Goal: Task Accomplishment & Management: Manage account settings

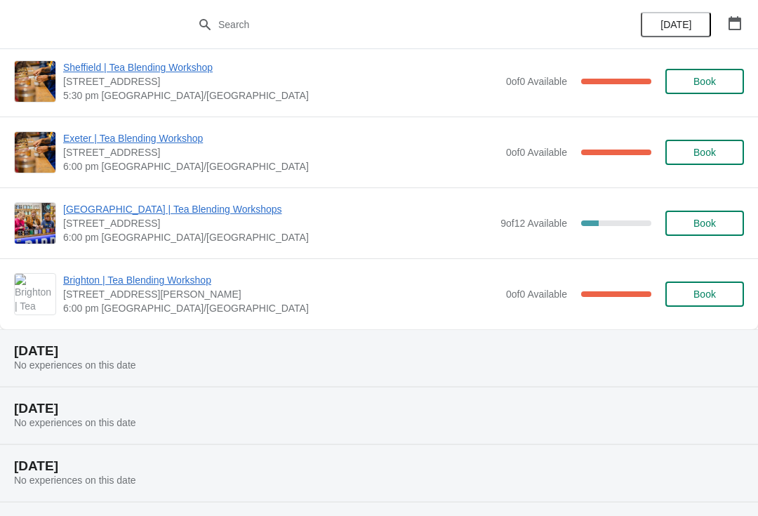
scroll to position [581, 0]
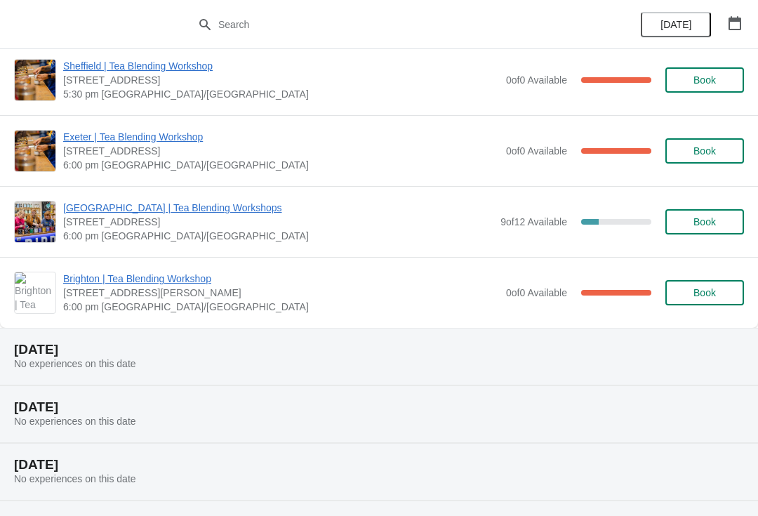
click at [201, 204] on span "[GEOGRAPHIC_DATA] | Tea Blending Workshops" at bounding box center [278, 208] width 430 height 14
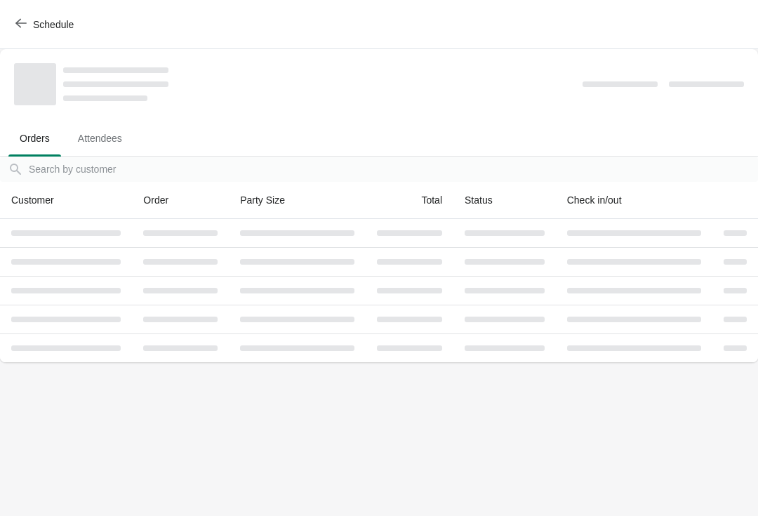
scroll to position [0, 0]
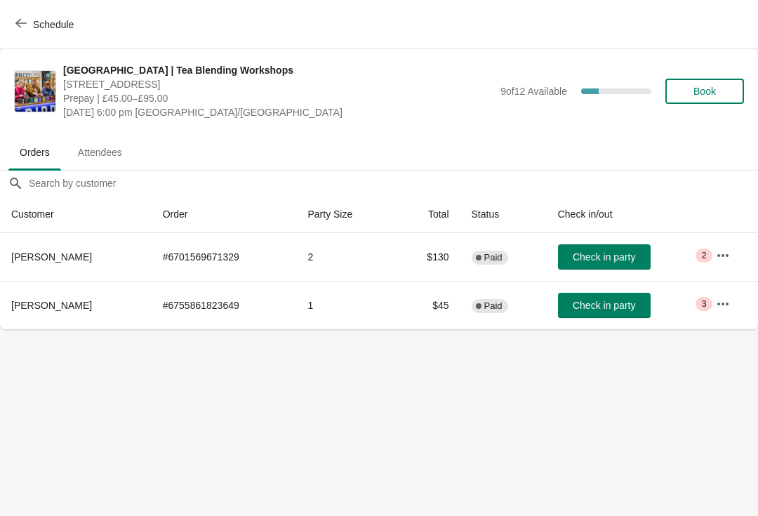
click at [717, 253] on icon "button" at bounding box center [723, 255] width 14 height 14
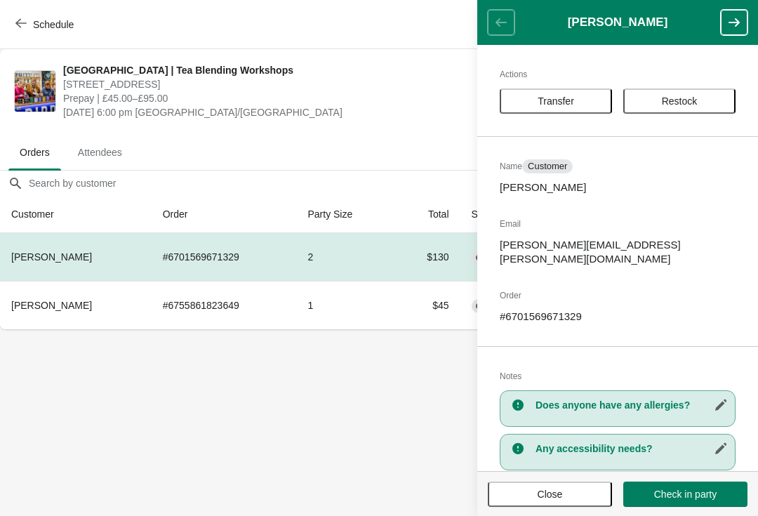
click at [285, 470] on body "Schedule Glasgow | Tea Blending Workshops 215 Byres Road, Glasgow G12 8UD, UK P…" at bounding box center [379, 258] width 758 height 516
click at [338, 421] on body "Schedule Glasgow | Tea Blending Workshops 215 Byres Road, Glasgow G12 8UD, UK P…" at bounding box center [379, 258] width 758 height 516
click at [747, 15] on button "button" at bounding box center [734, 22] width 27 height 25
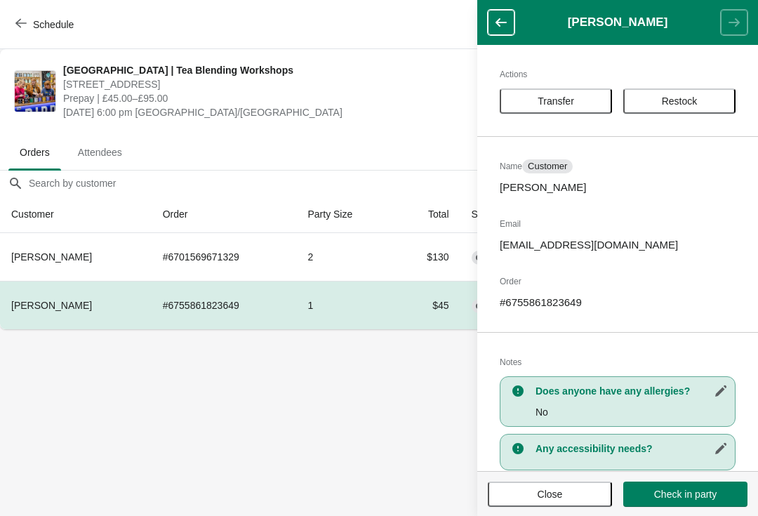
click at [733, 25] on header "Katty Siebert" at bounding box center [617, 22] width 281 height 45
click at [529, 505] on button "Close" at bounding box center [550, 494] width 124 height 25
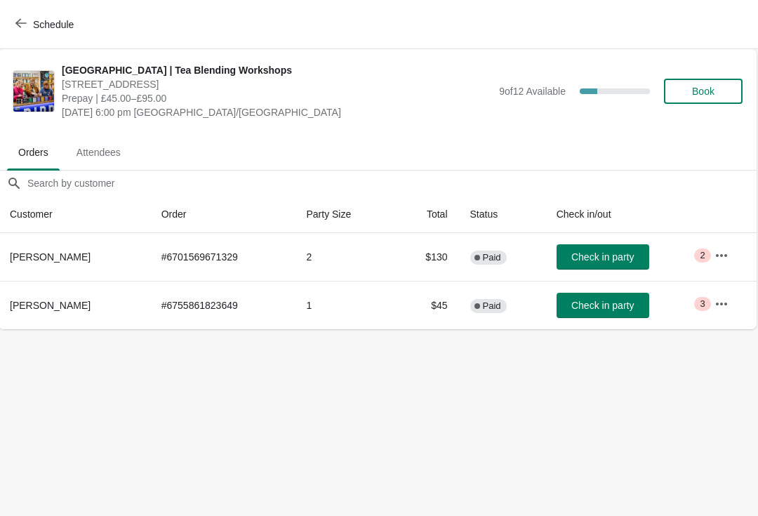
scroll to position [0, 1]
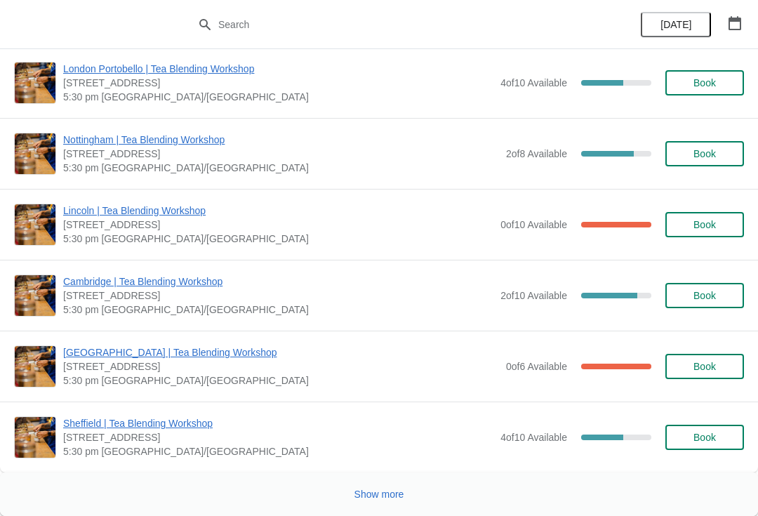
scroll to position [2213, 0]
click at [373, 500] on span "Show more" at bounding box center [379, 494] width 50 height 11
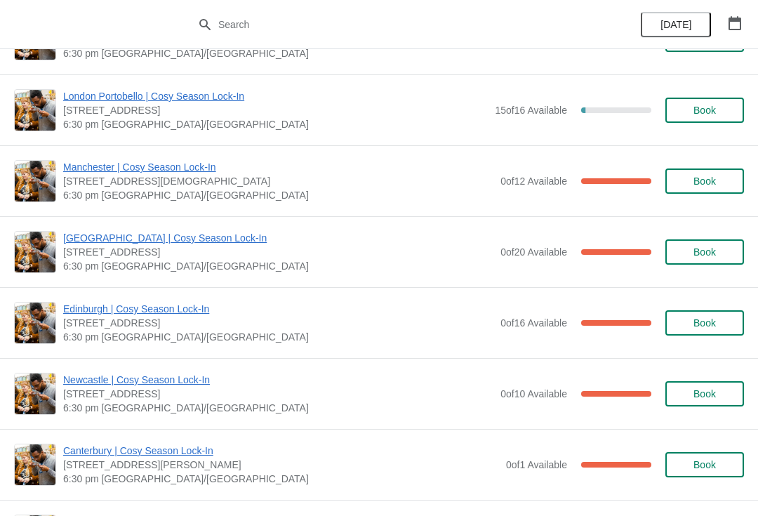
scroll to position [3752, 0]
